Goal: Information Seeking & Learning: Find specific fact

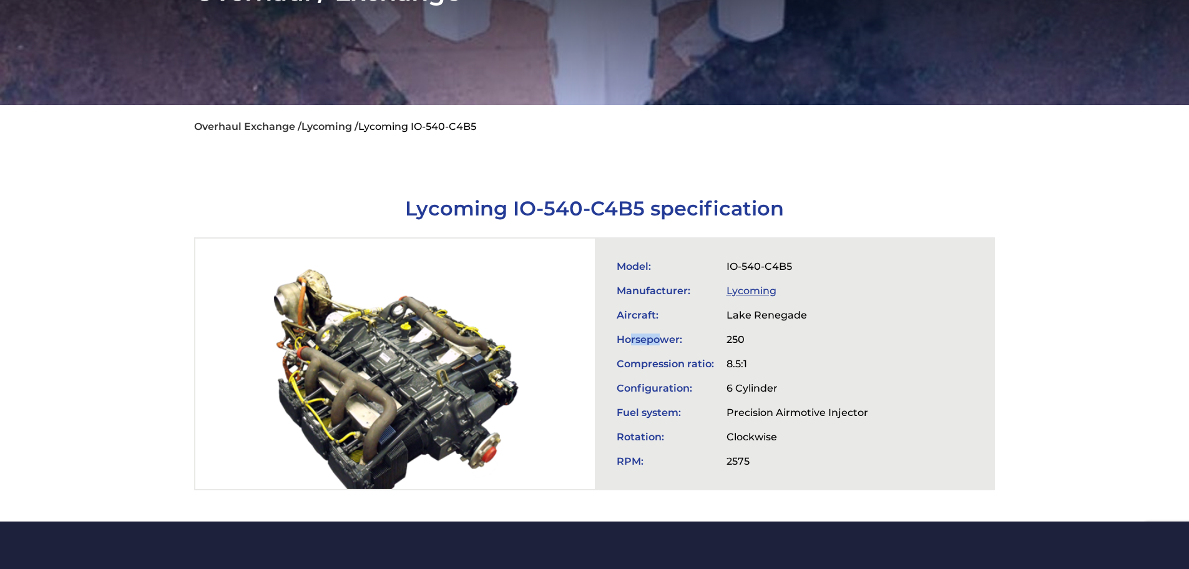
drag, startPoint x: 633, startPoint y: 335, endPoint x: 664, endPoint y: 335, distance: 31.8
click at [664, 335] on td "Horsepower:" at bounding box center [666, 339] width 110 height 24
click at [699, 338] on td "Horsepower:" at bounding box center [666, 339] width 110 height 24
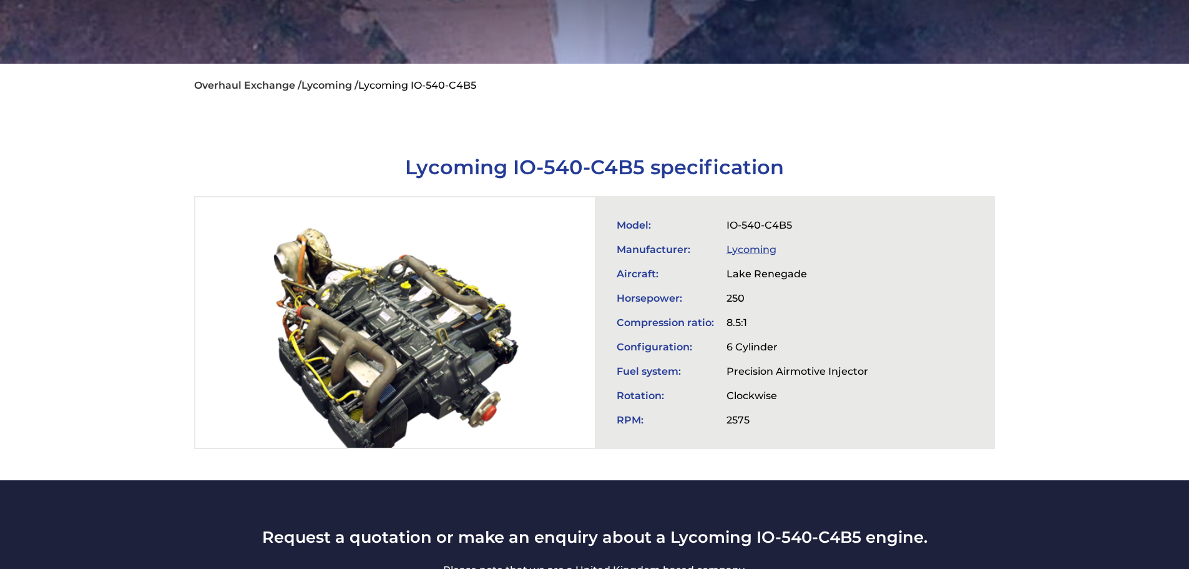
scroll to position [312, 0]
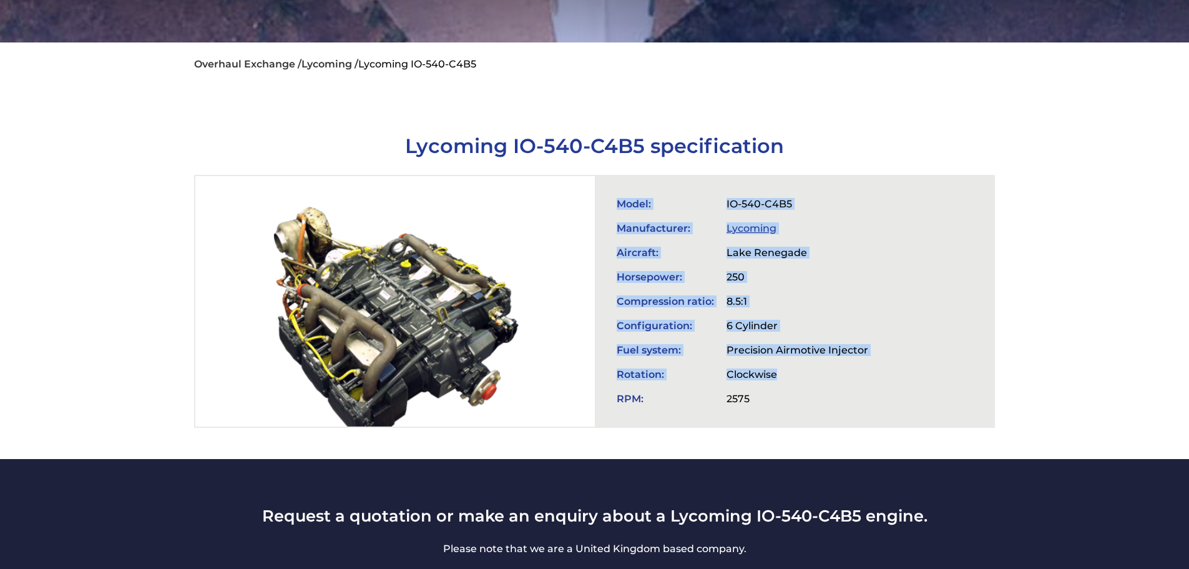
drag, startPoint x: 605, startPoint y: 369, endPoint x: 782, endPoint y: 367, distance: 177.3
click at [782, 367] on div "Model: IO-540-C4B5 Manufacturer: Lycoming Aircraft: Lake Renegade Horsepower: 2…" at bounding box center [794, 301] width 399 height 250
click at [784, 368] on td "Clockwise" at bounding box center [798, 374] width 154 height 24
drag, startPoint x: 625, startPoint y: 368, endPoint x: 682, endPoint y: 370, distance: 56.9
click at [686, 370] on div "Model: IO-540-C4B5 Manufacturer: Lycoming Aircraft: Lake Renegade Horsepower: 2…" at bounding box center [794, 301] width 399 height 250
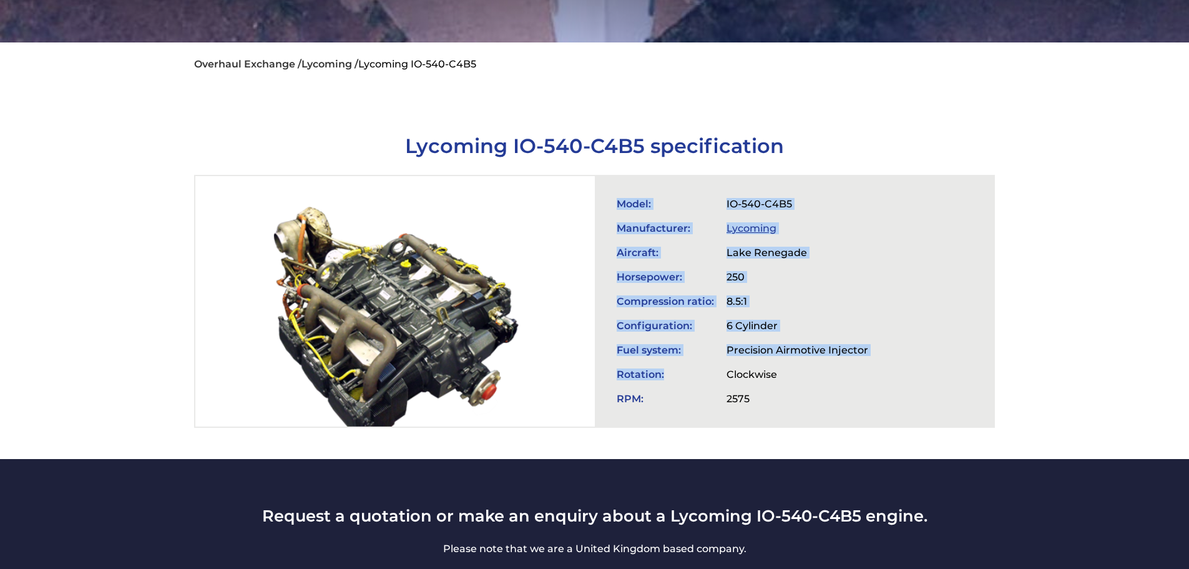
click at [681, 370] on td "Rotation:" at bounding box center [666, 374] width 110 height 24
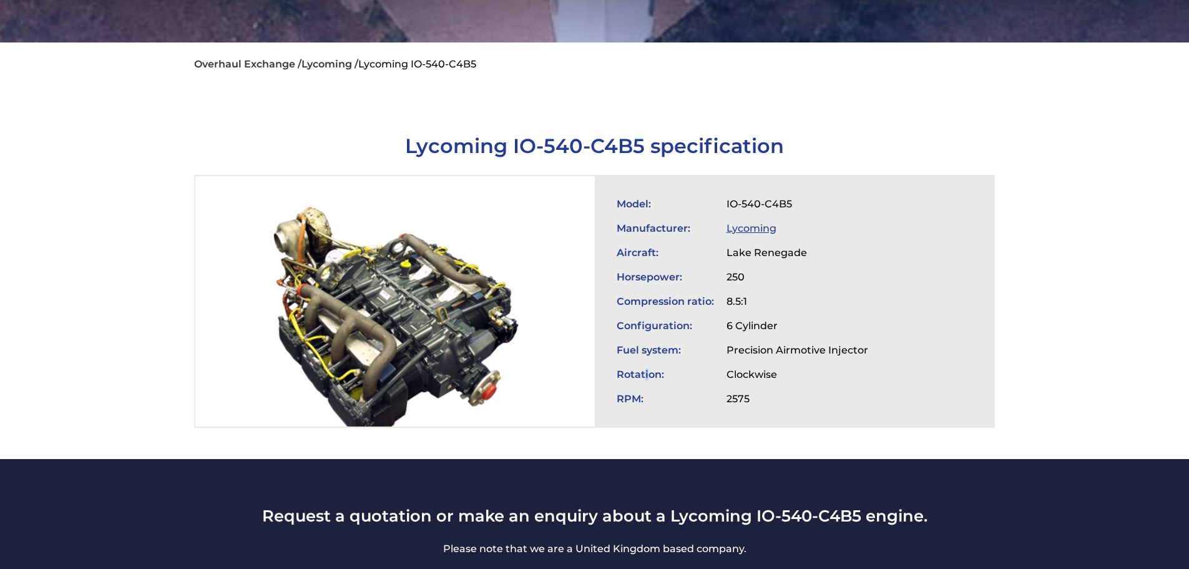
drag, startPoint x: 643, startPoint y: 369, endPoint x: 651, endPoint y: 371, distance: 8.3
click at [647, 371] on td "Rotation:" at bounding box center [666, 374] width 110 height 24
drag, startPoint x: 613, startPoint y: 368, endPoint x: 677, endPoint y: 372, distance: 64.4
click at [667, 370] on td "Rotation:" at bounding box center [666, 374] width 110 height 24
drag, startPoint x: 729, startPoint y: 370, endPoint x: 792, endPoint y: 372, distance: 62.5
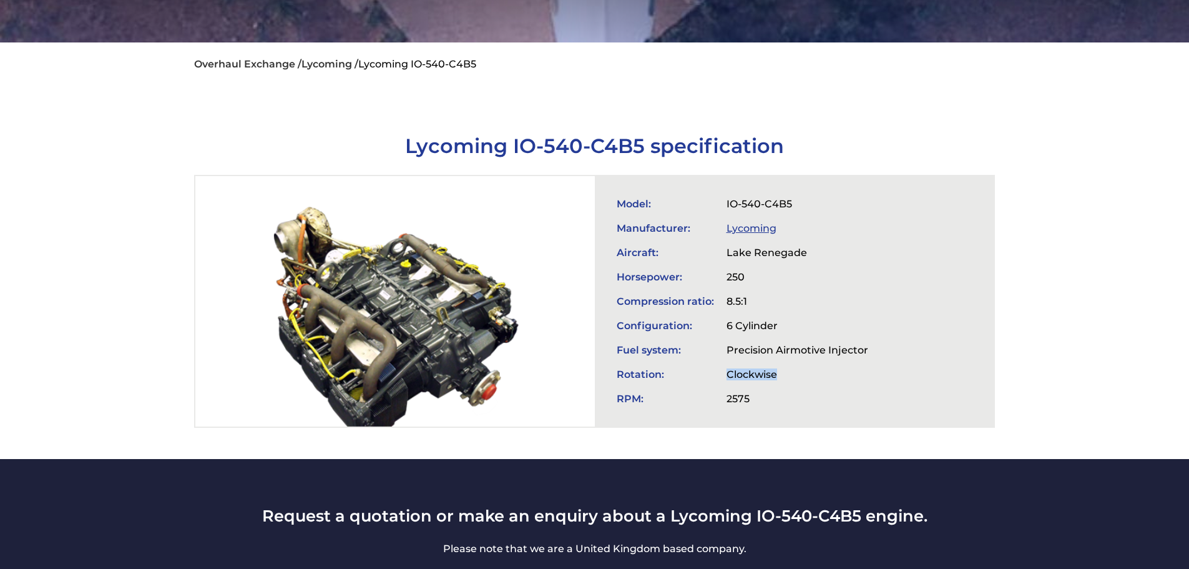
click at [792, 372] on td "Clockwise" at bounding box center [798, 374] width 154 height 24
drag, startPoint x: 614, startPoint y: 370, endPoint x: 661, endPoint y: 370, distance: 46.2
click at [661, 370] on td "Rotation:" at bounding box center [666, 374] width 110 height 24
click at [682, 372] on td "Rotation:" at bounding box center [666, 374] width 110 height 24
drag, startPoint x: 727, startPoint y: 370, endPoint x: 799, endPoint y: 372, distance: 71.8
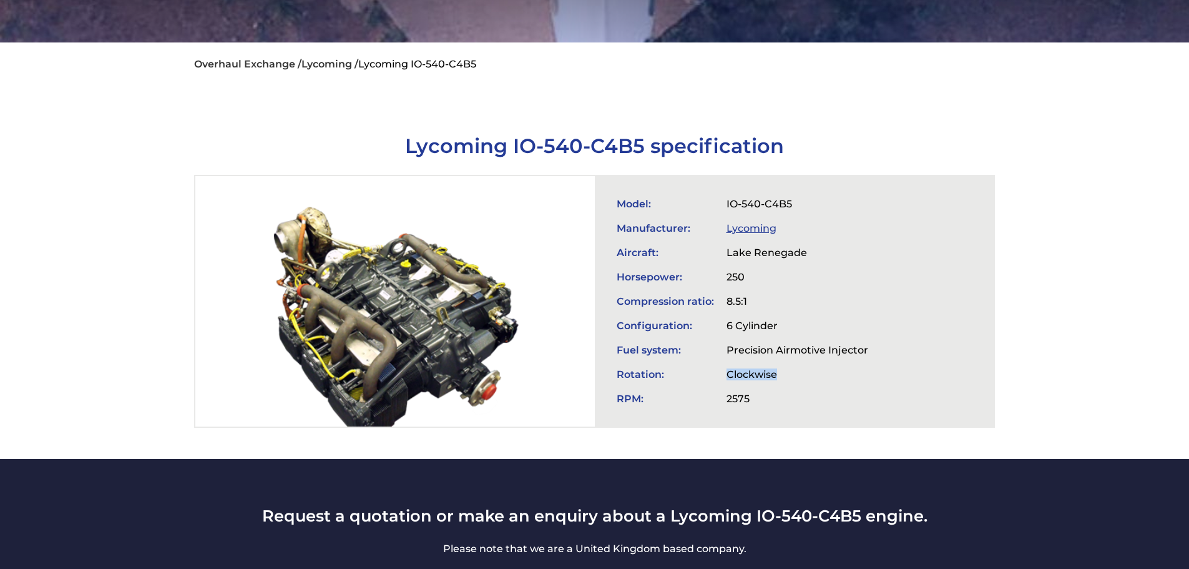
click at [799, 372] on td "Clockwise" at bounding box center [798, 374] width 154 height 24
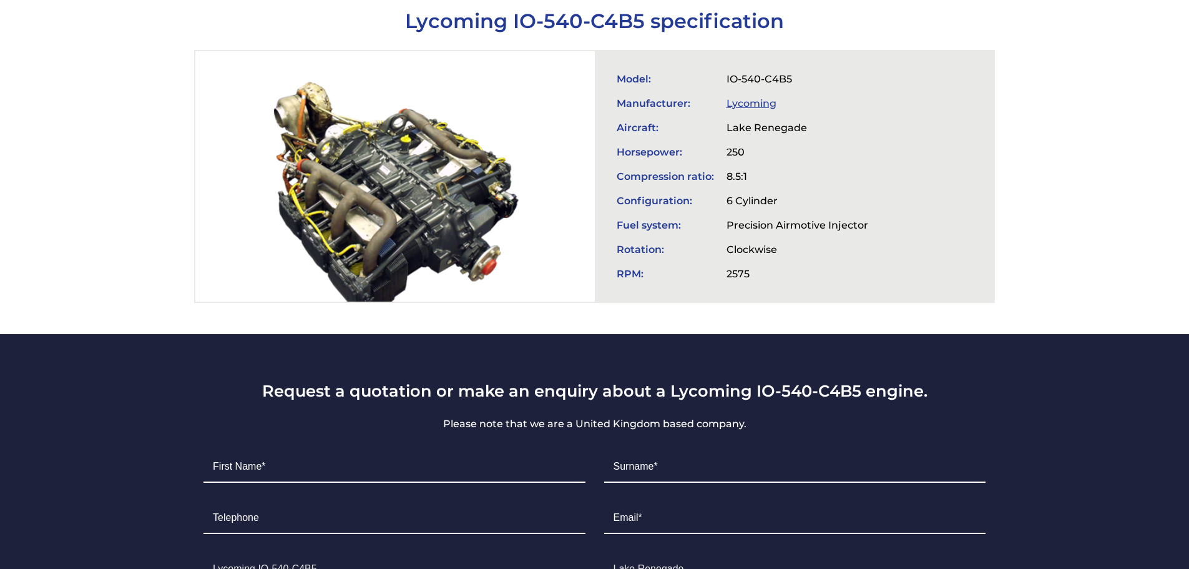
scroll to position [375, 0]
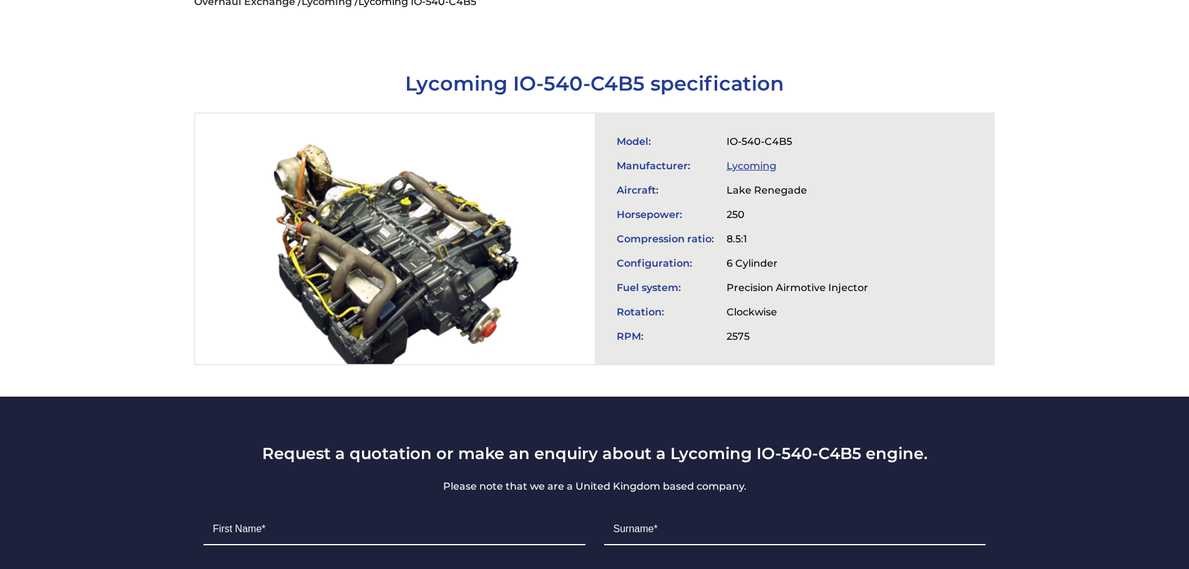
click at [616, 234] on td "Compression ratio:" at bounding box center [666, 239] width 110 height 24
click at [729, 180] on td "Lake Renegade" at bounding box center [798, 190] width 154 height 24
click at [770, 180] on td "Lake Renegade" at bounding box center [798, 190] width 154 height 24
click at [768, 180] on td "Lake Renegade" at bounding box center [798, 190] width 154 height 24
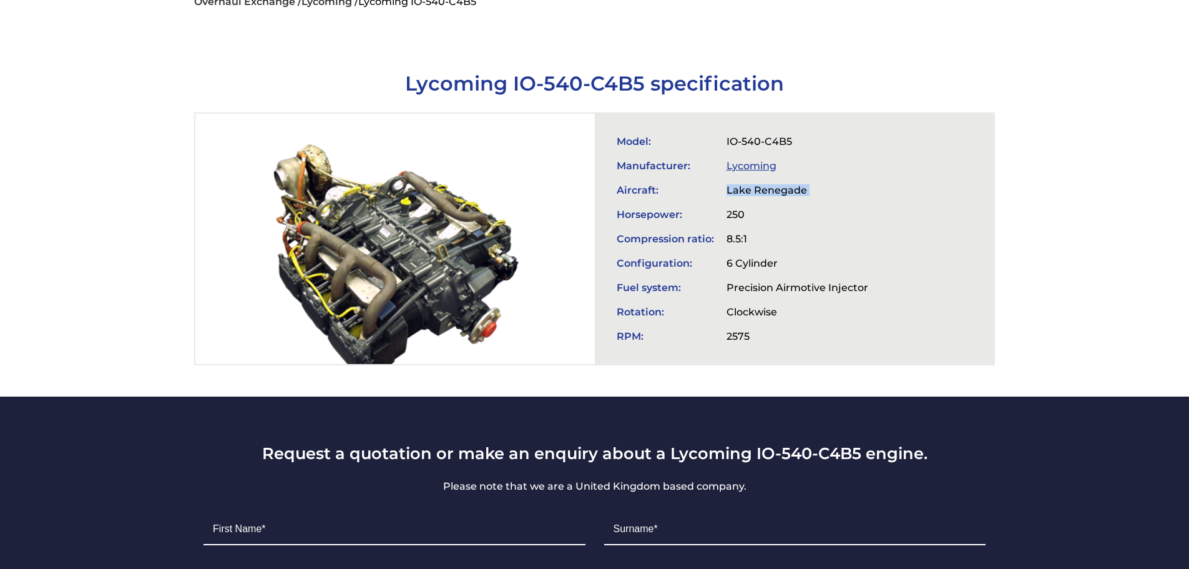
click at [768, 180] on td "Lake Renegade" at bounding box center [798, 190] width 154 height 24
click at [644, 193] on td "Aircraft:" at bounding box center [666, 190] width 110 height 24
drag, startPoint x: 616, startPoint y: 187, endPoint x: 848, endPoint y: 187, distance: 232.3
click at [848, 187] on tr "Aircraft: [GEOGRAPHIC_DATA]" at bounding box center [743, 190] width 264 height 24
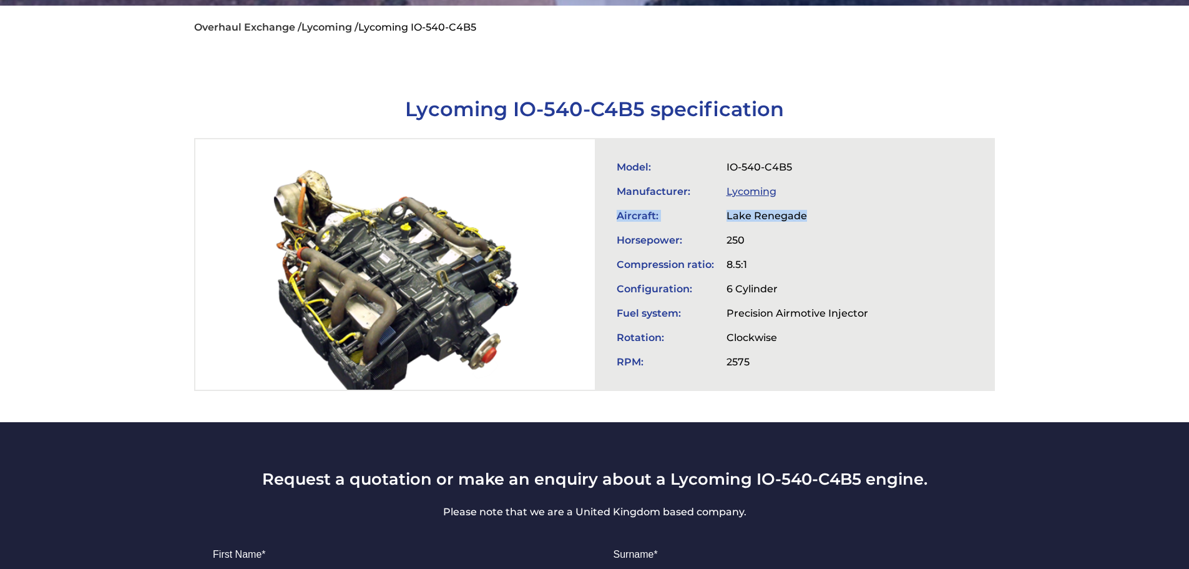
scroll to position [312, 0]
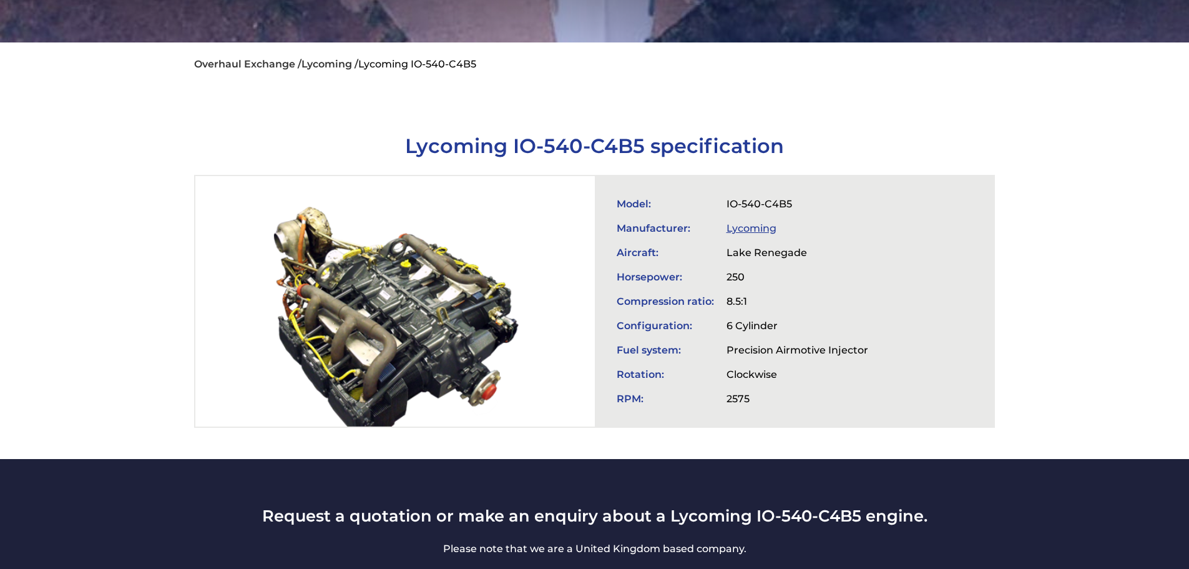
click at [953, 220] on div "Model: IO-540-C4B5 Manufacturer: Lycoming Aircraft: Lake Renegade Horsepower: 2…" at bounding box center [794, 301] width 399 height 250
drag, startPoint x: 620, startPoint y: 297, endPoint x: 708, endPoint y: 295, distance: 88.1
click at [708, 295] on td "Compression ratio:" at bounding box center [666, 301] width 110 height 24
click at [882, 263] on div "Model: IO-540-C4B5 Manufacturer: Lycoming Aircraft: Lake Renegade Horsepower: 2…" at bounding box center [794, 301] width 399 height 250
